Goal: Find specific page/section: Find specific page/section

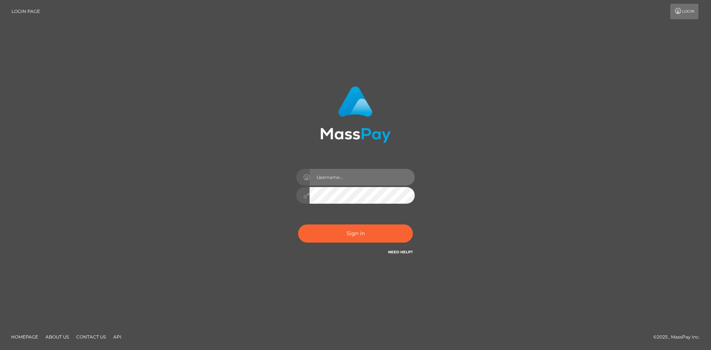
click at [361, 178] on input "text" at bounding box center [362, 177] width 105 height 17
drag, startPoint x: 175, startPoint y: 213, endPoint x: 228, endPoint y: 207, distance: 53.0
click at [175, 213] on div "Sign in" at bounding box center [356, 175] width 422 height 189
click at [369, 177] on input "text" at bounding box center [362, 177] width 105 height 17
type input "hello.feetfinder"
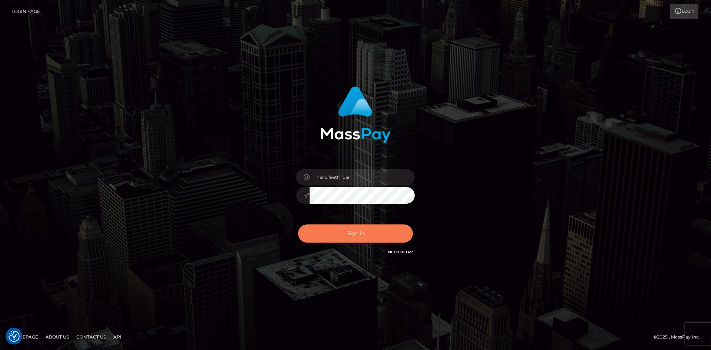
click at [357, 235] on button "Sign in" at bounding box center [355, 234] width 115 height 18
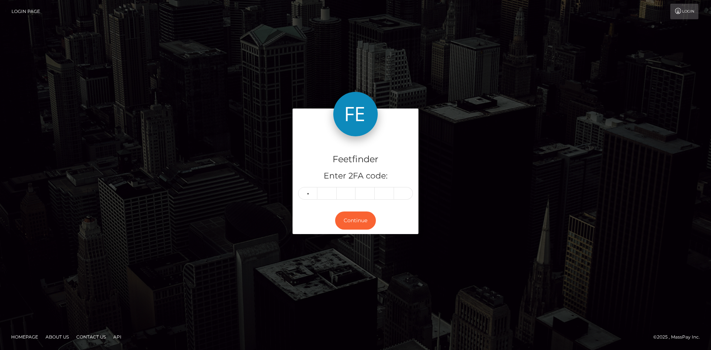
type input "6"
type input "5"
type input "4"
type input "0"
type input "7"
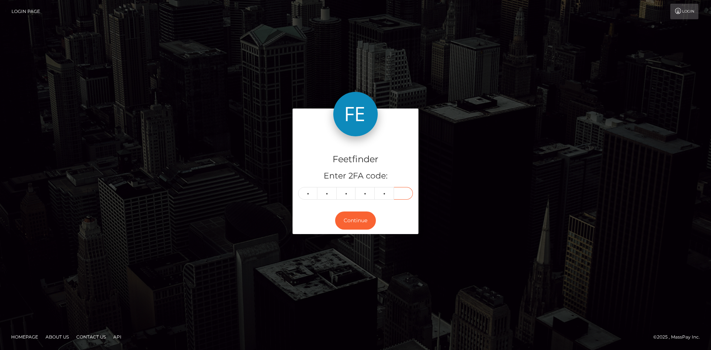
type input "9"
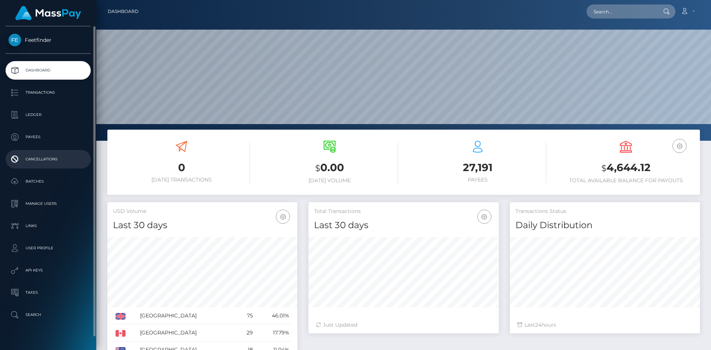
scroll to position [132, 190]
click at [46, 139] on p "Payees" at bounding box center [48, 137] width 79 height 11
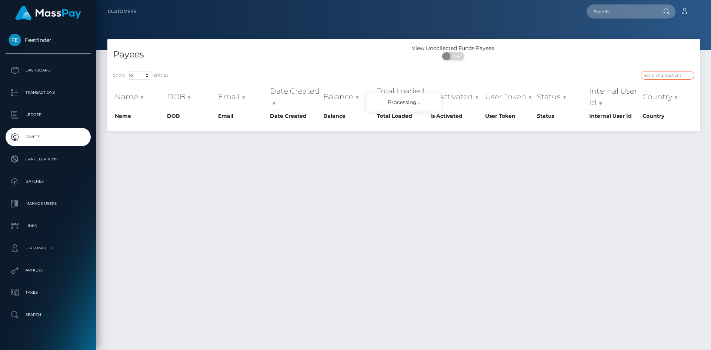
click at [669, 73] on input "search" at bounding box center [668, 75] width 54 height 9
paste input "1ed70277-5fea-11f0-b1fb-02a8c2768cb9"
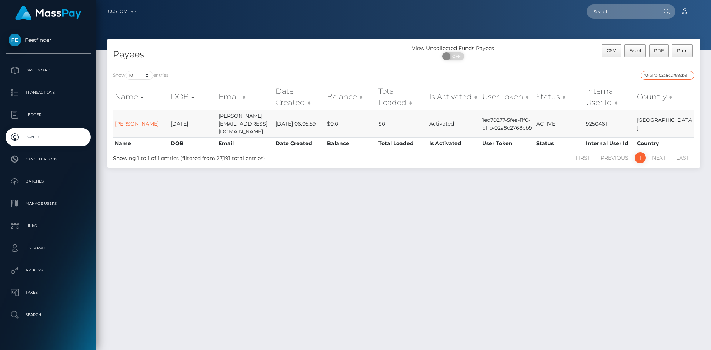
type input "1ed70277-5fea-11f0-b1fb-02a8c2768cb9"
click at [123, 120] on link "Silvia Piskulski" at bounding box center [137, 123] width 44 height 7
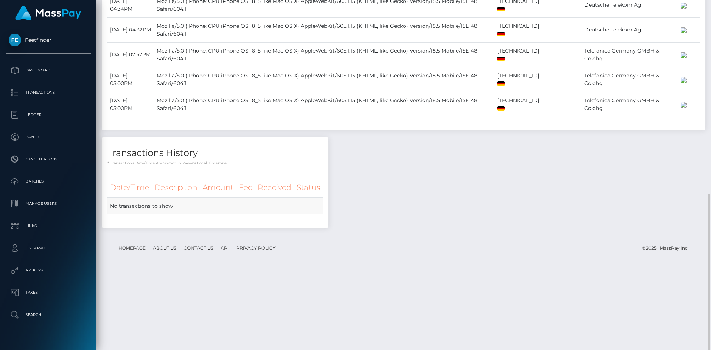
scroll to position [382, 0]
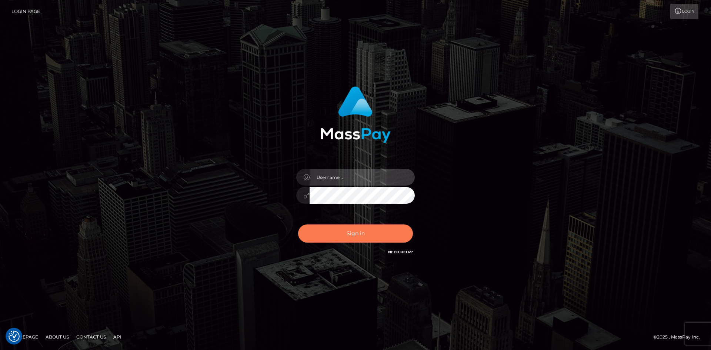
type input "hello.feetfinder"
click at [356, 233] on button "Sign in" at bounding box center [355, 234] width 115 height 18
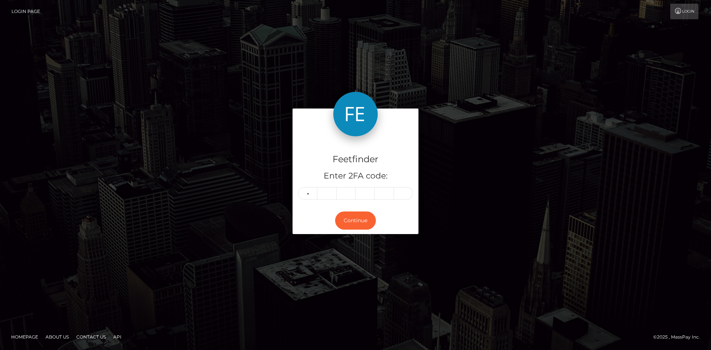
type input "4"
type input "3"
type input "2"
type input "8"
type input "9"
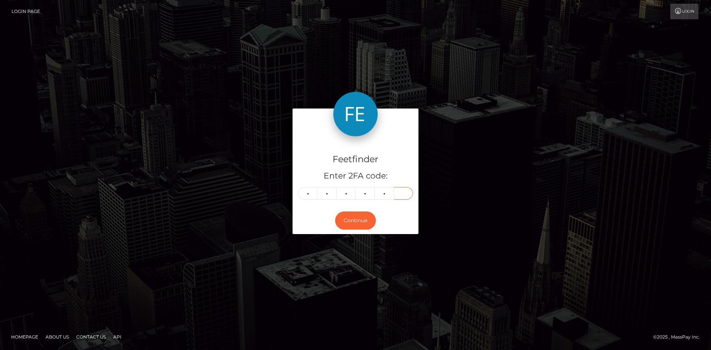
type input "4"
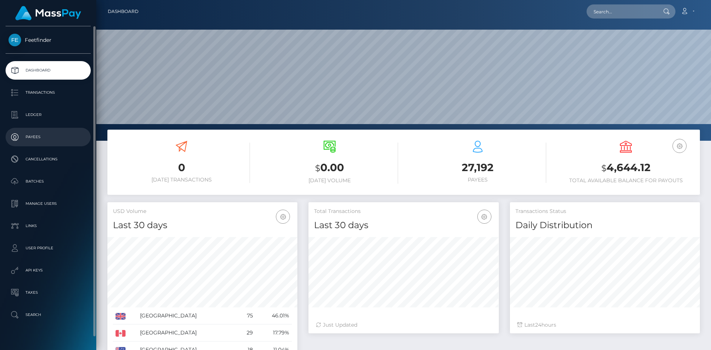
scroll to position [132, 190]
click at [40, 137] on p "Payees" at bounding box center [48, 137] width 79 height 11
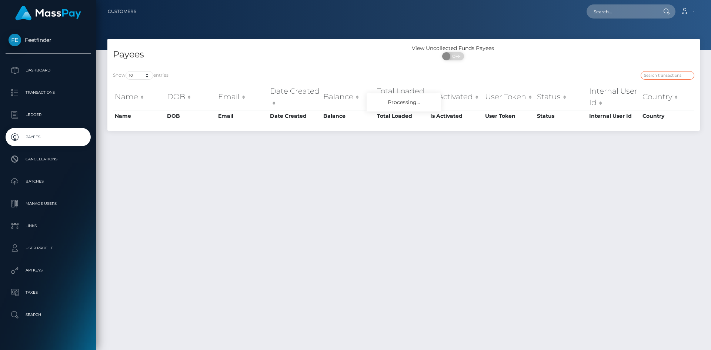
click at [665, 78] on input "search" at bounding box center [668, 75] width 54 height 9
paste input "d886537d-6fe7-11f0-87f1-0266f44cc279"
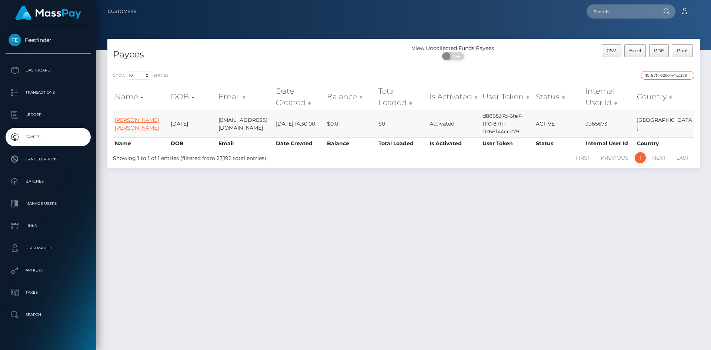
type input "d886537d-6fe7-11f0-87f1-0266f44cc279"
click at [131, 121] on link "Abigail Michaela Hebron" at bounding box center [137, 124] width 44 height 14
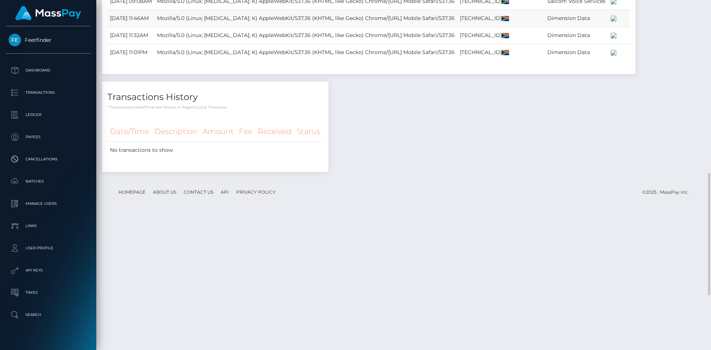
scroll to position [652, 0]
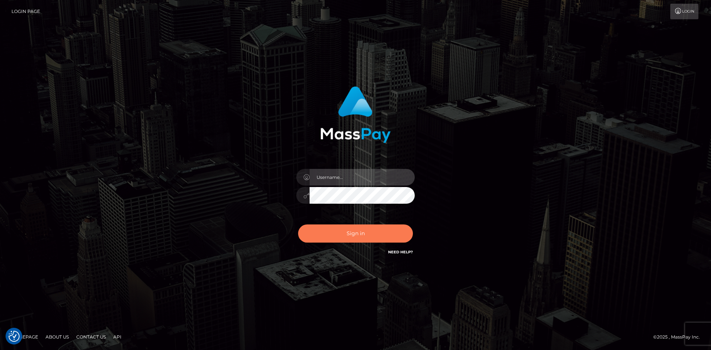
type input "hello.feetfinder"
click at [345, 234] on button "Sign in" at bounding box center [355, 234] width 115 height 18
type input "hello.feetfinder"
click at [353, 235] on button "Sign in" at bounding box center [355, 234] width 115 height 18
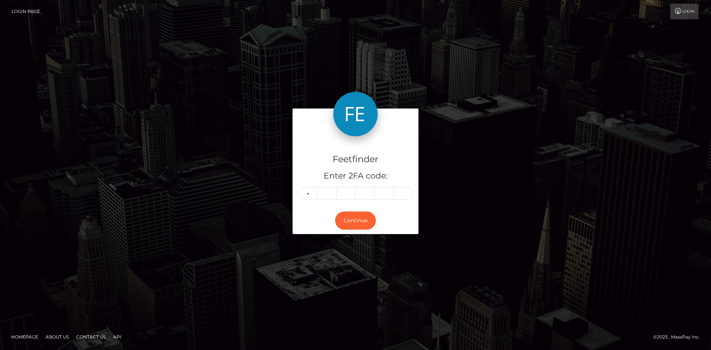
type input "4"
type input "7"
type input "4"
type input "2"
type input "1"
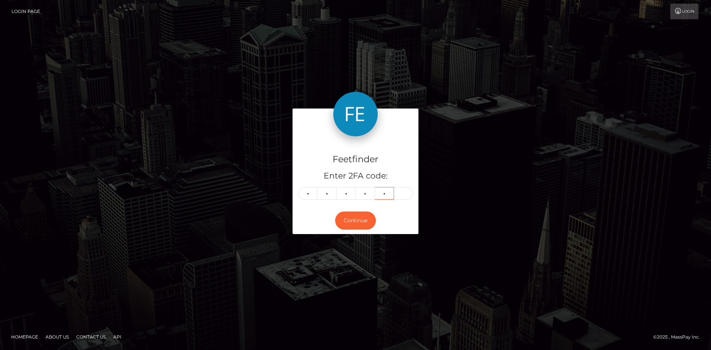
type input "3"
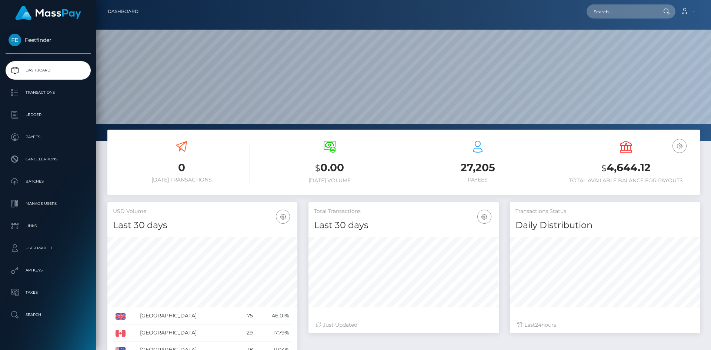
scroll to position [132, 190]
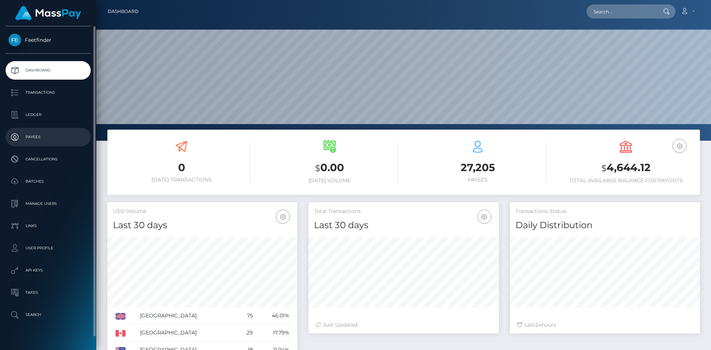
click at [59, 137] on p "Payees" at bounding box center [48, 137] width 79 height 11
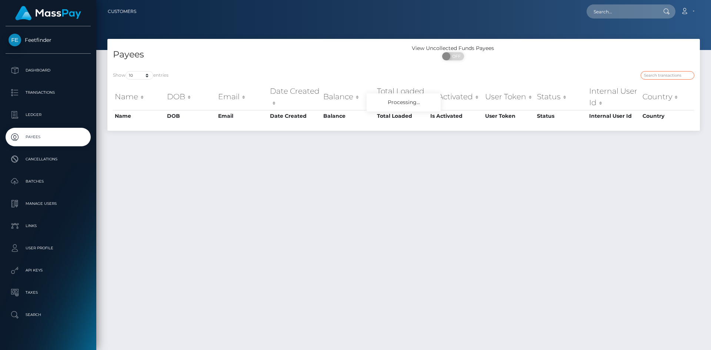
click at [661, 73] on input "search" at bounding box center [668, 75] width 54 height 9
paste input "TallTeaseXo"
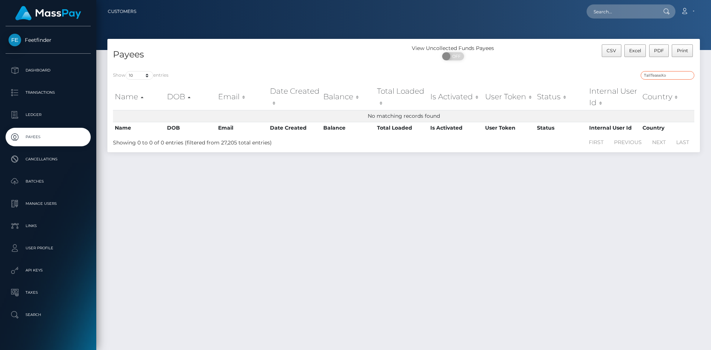
click at [666, 77] on input "TallTeaseXo" at bounding box center [668, 75] width 54 height 9
paste input "e93880f3-7817-11f0-9703-0266f44cc279"
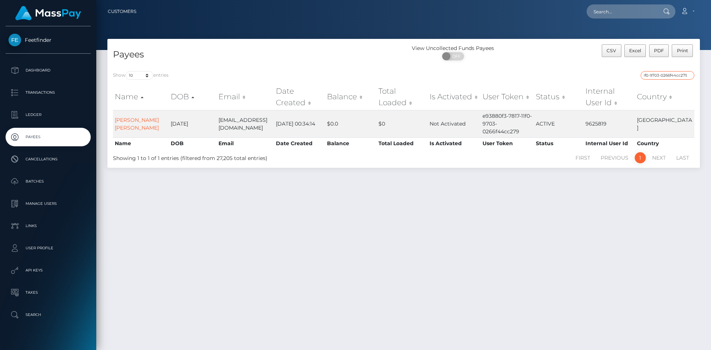
type input "e93880f3-7817-11f0-9703-0266f44cc279"
